Goal: Book appointment/travel/reservation

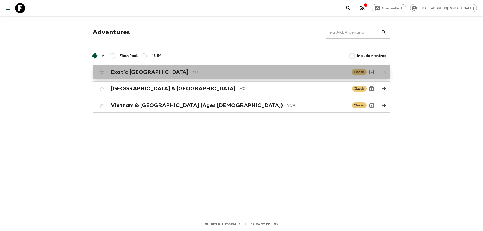
click at [192, 74] on p "KH1" at bounding box center [269, 72] width 155 height 6
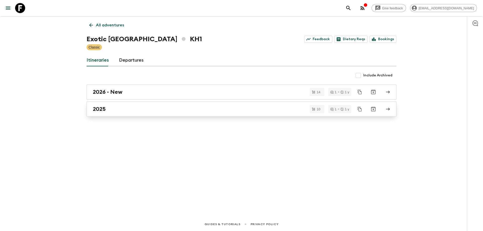
click at [135, 109] on div "2025" at bounding box center [237, 109] width 288 height 7
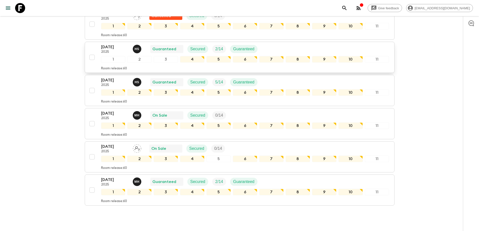
scroll to position [243, 0]
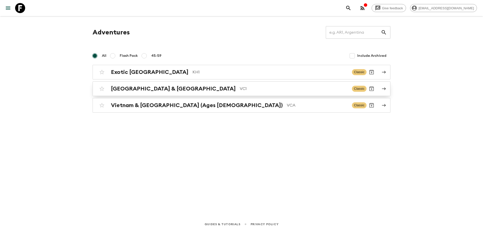
click at [155, 93] on div "Vietnam & Cambodia VC1 Classic" at bounding box center [231, 89] width 269 height 10
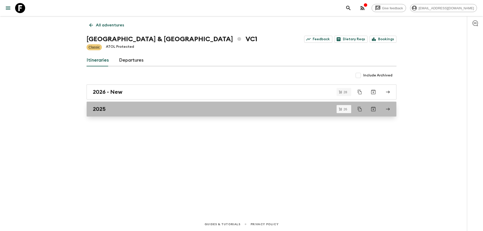
click at [126, 110] on div "2025" at bounding box center [237, 109] width 288 height 7
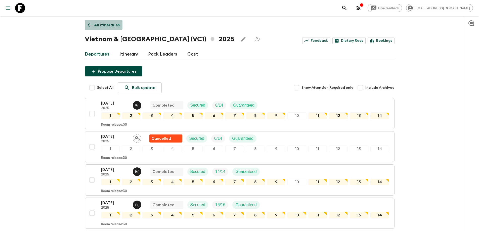
click at [89, 23] on icon at bounding box center [89, 25] width 6 height 6
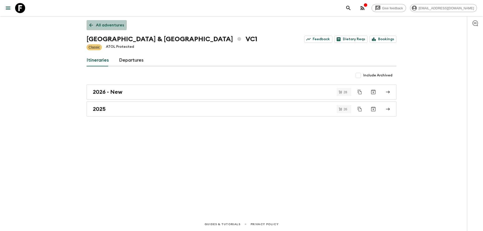
click at [89, 23] on icon at bounding box center [91, 25] width 6 height 6
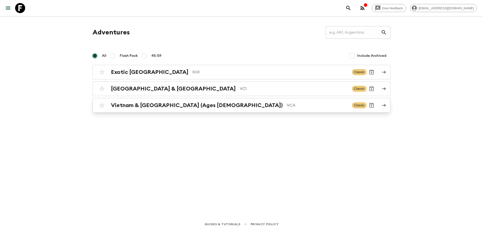
click at [159, 108] on h2 "Vietnam & [GEOGRAPHIC_DATA] (Ages [DEMOGRAPHIC_DATA])" at bounding box center [197, 105] width 172 height 7
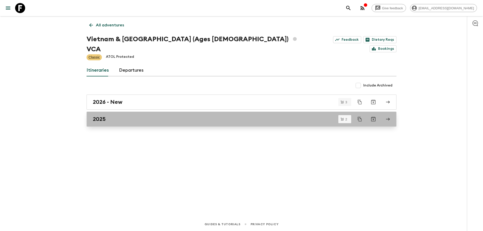
click at [142, 116] on div "2025" at bounding box center [237, 119] width 288 height 7
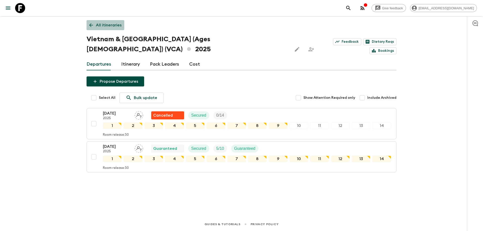
click at [89, 23] on icon at bounding box center [91, 25] width 6 height 6
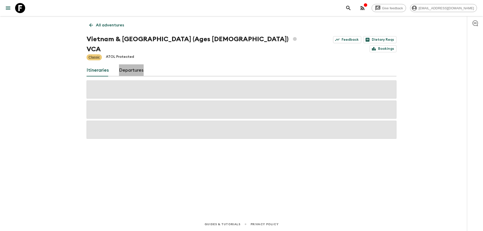
click at [137, 64] on link "Departures" at bounding box center [131, 70] width 25 height 12
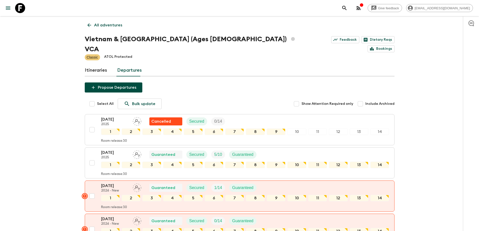
click at [363, 6] on icon "button" at bounding box center [361, 4] width 3 height 3
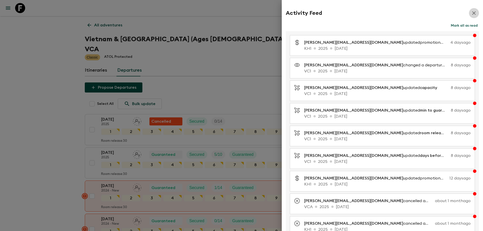
drag, startPoint x: 471, startPoint y: 12, endPoint x: 336, endPoint y: 36, distance: 136.4
click at [471, 12] on icon "button" at bounding box center [474, 13] width 6 height 6
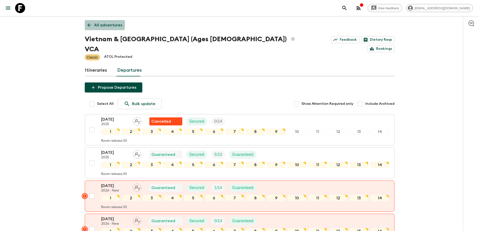
click at [89, 22] on link "All adventures" at bounding box center [105, 25] width 40 height 10
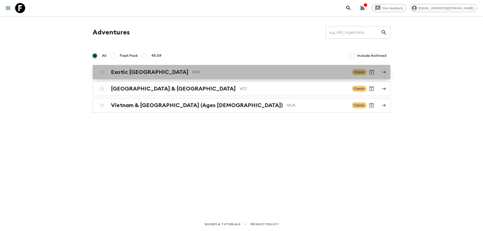
click at [199, 68] on div "Exotic [GEOGRAPHIC_DATA] KH1 Classic" at bounding box center [231, 72] width 269 height 10
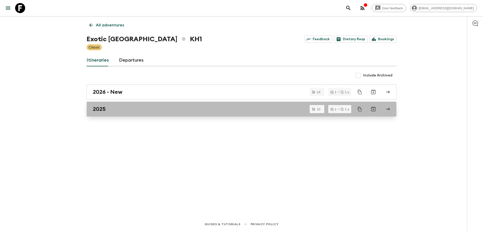
click at [114, 110] on div "2025" at bounding box center [237, 109] width 288 height 7
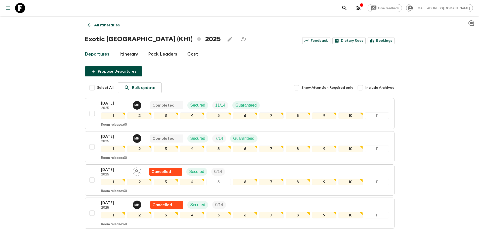
click at [361, 11] on icon "button" at bounding box center [358, 8] width 6 height 6
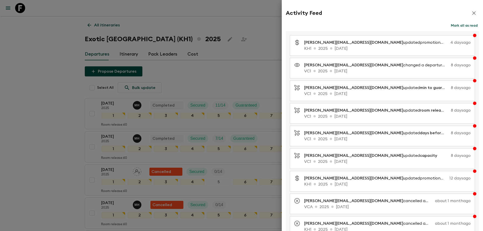
click at [472, 14] on icon "button" at bounding box center [474, 13] width 6 height 6
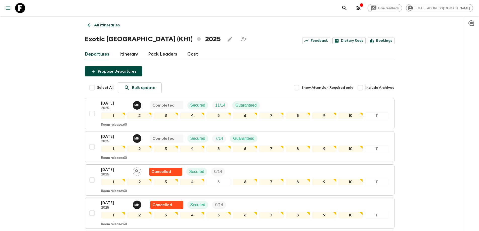
click at [81, 23] on div "All itineraries Exotic [GEOGRAPHIC_DATA] (KH1) 2025 Feedback Dietary Reqs Booki…" at bounding box center [240, 231] width 322 height 430
click at [93, 23] on link "All itineraries" at bounding box center [104, 25] width 38 height 10
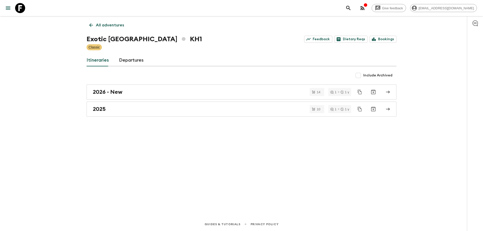
click at [93, 23] on icon at bounding box center [91, 25] width 6 height 6
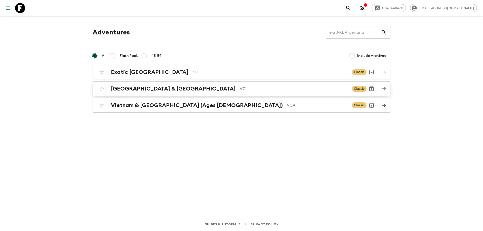
click at [160, 93] on div "Vietnam & Cambodia VC1 Classic" at bounding box center [231, 89] width 269 height 10
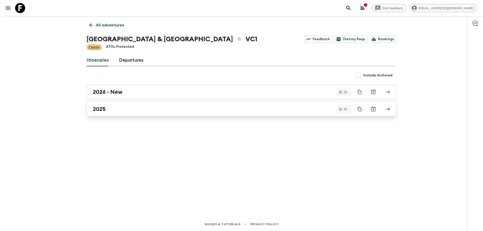
click at [114, 104] on link "2025" at bounding box center [241, 109] width 310 height 15
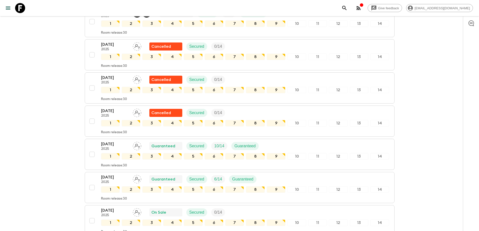
scroll to position [371, 0]
